Goal: Navigation & Orientation: Find specific page/section

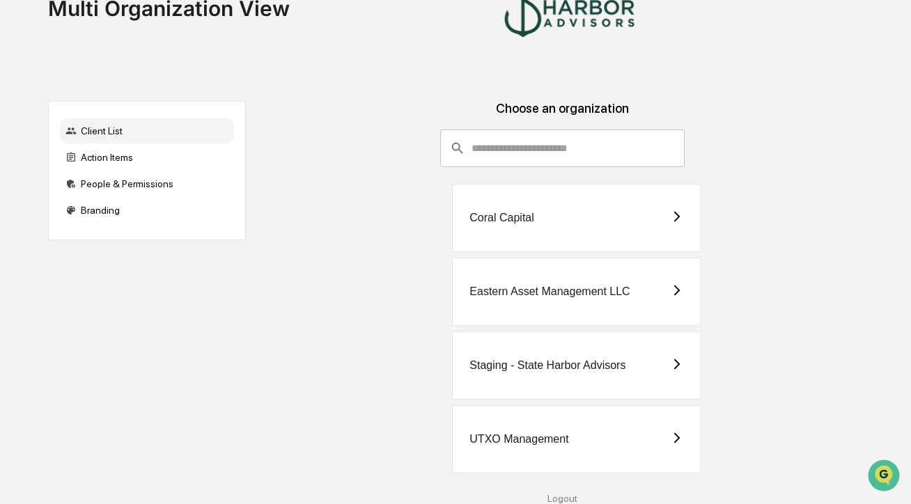
scroll to position [84, 0]
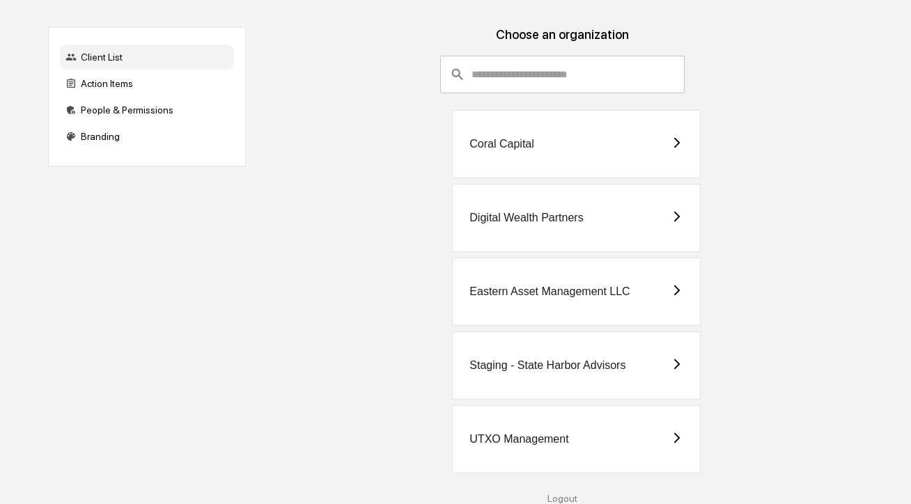
click at [530, 214] on div "Digital Wealth Partners" at bounding box center [527, 218] width 114 height 13
